Goal: Information Seeking & Learning: Check status

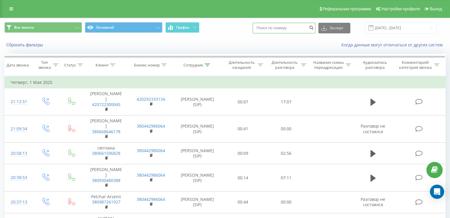
click at [289, 30] on input at bounding box center [284, 28] width 63 height 11
paste input "[PHONE_NUMBER]"
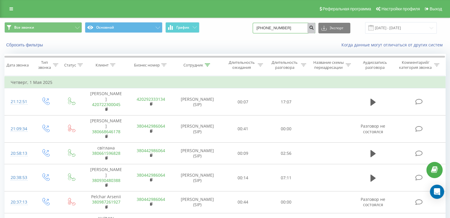
type input "[PHONE_NUMBER]"
click at [314, 26] on icon "submit" at bounding box center [311, 27] width 5 height 4
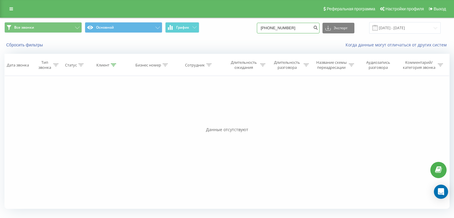
drag, startPoint x: 298, startPoint y: 25, endPoint x: 251, endPoint y: 30, distance: 47.6
click at [251, 30] on div "Все звонки Основной График [PHONE_NUMBER] Экспорт .csv .xls .xlsx [DATE] - [DAT…" at bounding box center [226, 28] width 445 height 12
paste input "36677430"
type input "[PHONE_NUMBER]"
click at [307, 29] on input "[PHONE_NUMBER]" at bounding box center [288, 28] width 63 height 11
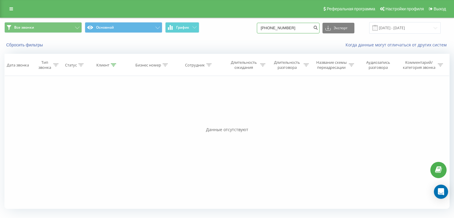
drag, startPoint x: 279, startPoint y: 26, endPoint x: 268, endPoint y: 26, distance: 10.9
click at [268, 26] on input "[PHONE_NUMBER]" at bounding box center [288, 28] width 63 height 11
click at [301, 26] on input "[PHONE_NUMBER]" at bounding box center [288, 28] width 63 height 11
drag, startPoint x: 306, startPoint y: 29, endPoint x: 259, endPoint y: 27, distance: 46.8
click at [259, 27] on div "Все звонки Основной График [PHONE_NUMBER] Экспорт .csv .xls .xlsx [DATE] - [DAT…" at bounding box center [226, 28] width 445 height 12
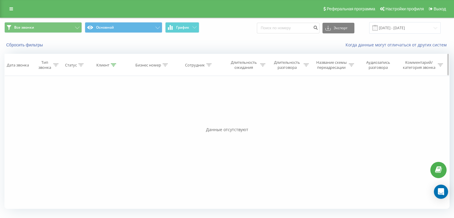
click at [115, 64] on icon at bounding box center [113, 65] width 5 height 3
drag, startPoint x: 117, startPoint y: 104, endPoint x: 59, endPoint y: 107, distance: 57.7
click at [59, 107] on div "Фильтровать по условию Равно Введите значение Отмена OK Фильтровать по условию …" at bounding box center [226, 142] width 445 height 133
click at [124, 117] on span "OK" at bounding box center [119, 118] width 17 height 9
click at [33, 44] on button "Сбросить фильтры" at bounding box center [24, 44] width 41 height 5
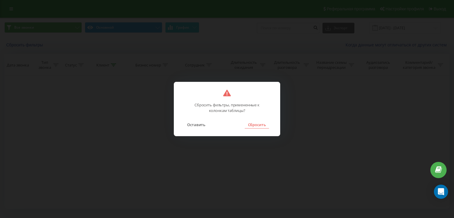
click at [257, 123] on button "Сбросить" at bounding box center [257, 125] width 24 height 8
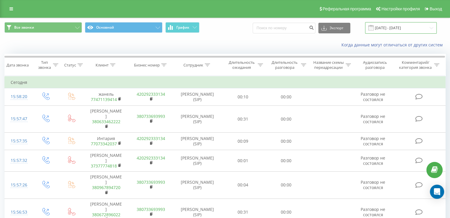
click at [390, 25] on input "19.05.2025 - 19.08.2025" at bounding box center [401, 28] width 72 height 12
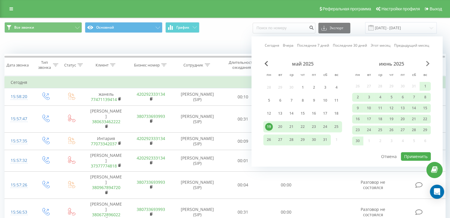
click at [426, 64] on span "Next Month" at bounding box center [428, 63] width 4 height 5
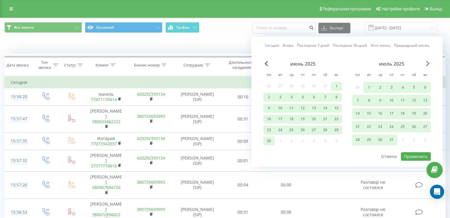
click at [426, 64] on span "Next Month" at bounding box center [428, 63] width 4 height 5
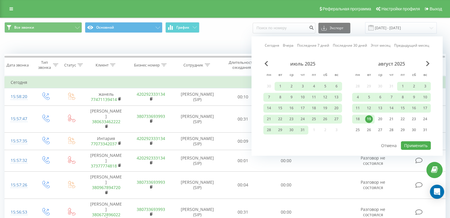
click at [371, 116] on div "19" at bounding box center [369, 119] width 8 height 8
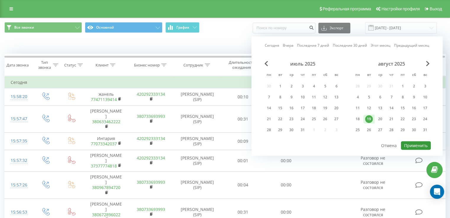
click at [411, 143] on button "Применить" at bounding box center [416, 145] width 30 height 9
type input "[DATE] - [DATE]"
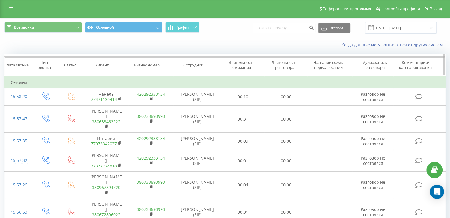
click at [208, 64] on icon at bounding box center [207, 65] width 5 height 3
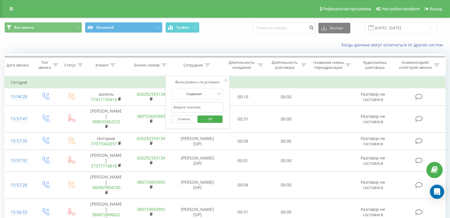
click at [196, 103] on input "text" at bounding box center [197, 107] width 52 height 10
type input "j"
click at [210, 117] on span "OK" at bounding box center [210, 118] width 17 height 9
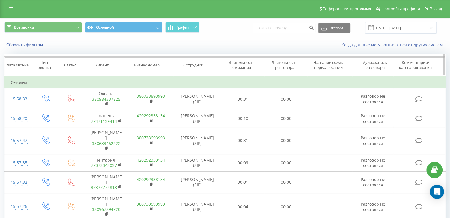
click at [207, 64] on icon at bounding box center [207, 65] width 5 height 3
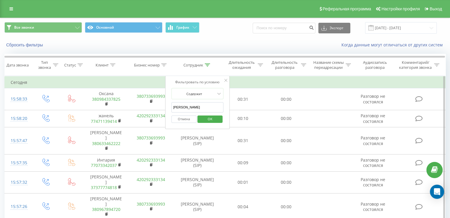
drag, startPoint x: 193, startPoint y: 108, endPoint x: 169, endPoint y: 110, distance: 24.1
click at [169, 110] on div "Фильтровать по условию Содержит олеся Отмена OK" at bounding box center [197, 102] width 64 height 53
type input "[PERSON_NAME]"
click at [216, 120] on span "OK" at bounding box center [210, 118] width 17 height 9
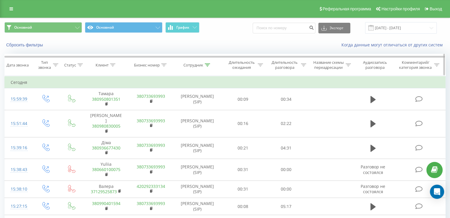
click at [261, 64] on icon at bounding box center [260, 65] width 5 height 3
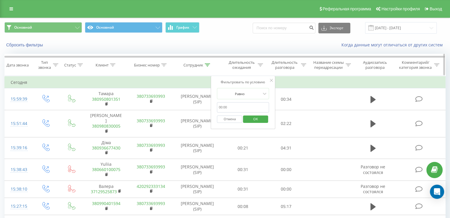
click at [304, 64] on icon at bounding box center [303, 65] width 5 height 3
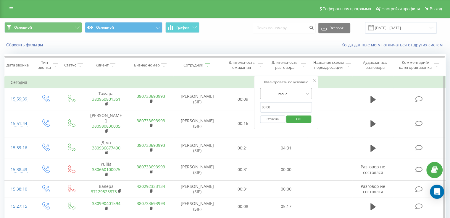
click at [272, 94] on div at bounding box center [283, 94] width 42 height 6
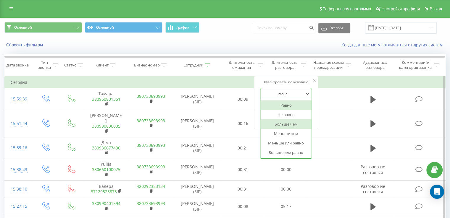
click at [275, 125] on div "Больше чем" at bounding box center [285, 123] width 51 height 9
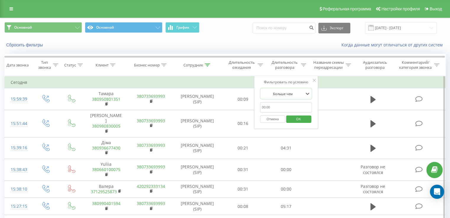
click at [270, 109] on input "text" at bounding box center [286, 107] width 52 height 10
type input "00:30"
click at [297, 118] on span "OK" at bounding box center [298, 118] width 17 height 9
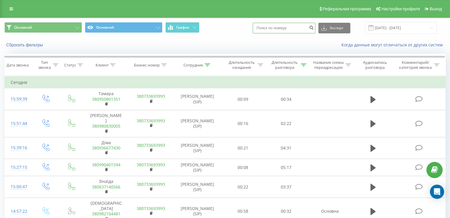
click at [277, 29] on input at bounding box center [284, 28] width 63 height 11
paste input "380636500962"
type input "380636500962"
click at [314, 28] on icon "submit" at bounding box center [311, 27] width 5 height 4
